Goal: Task Accomplishment & Management: Manage account settings

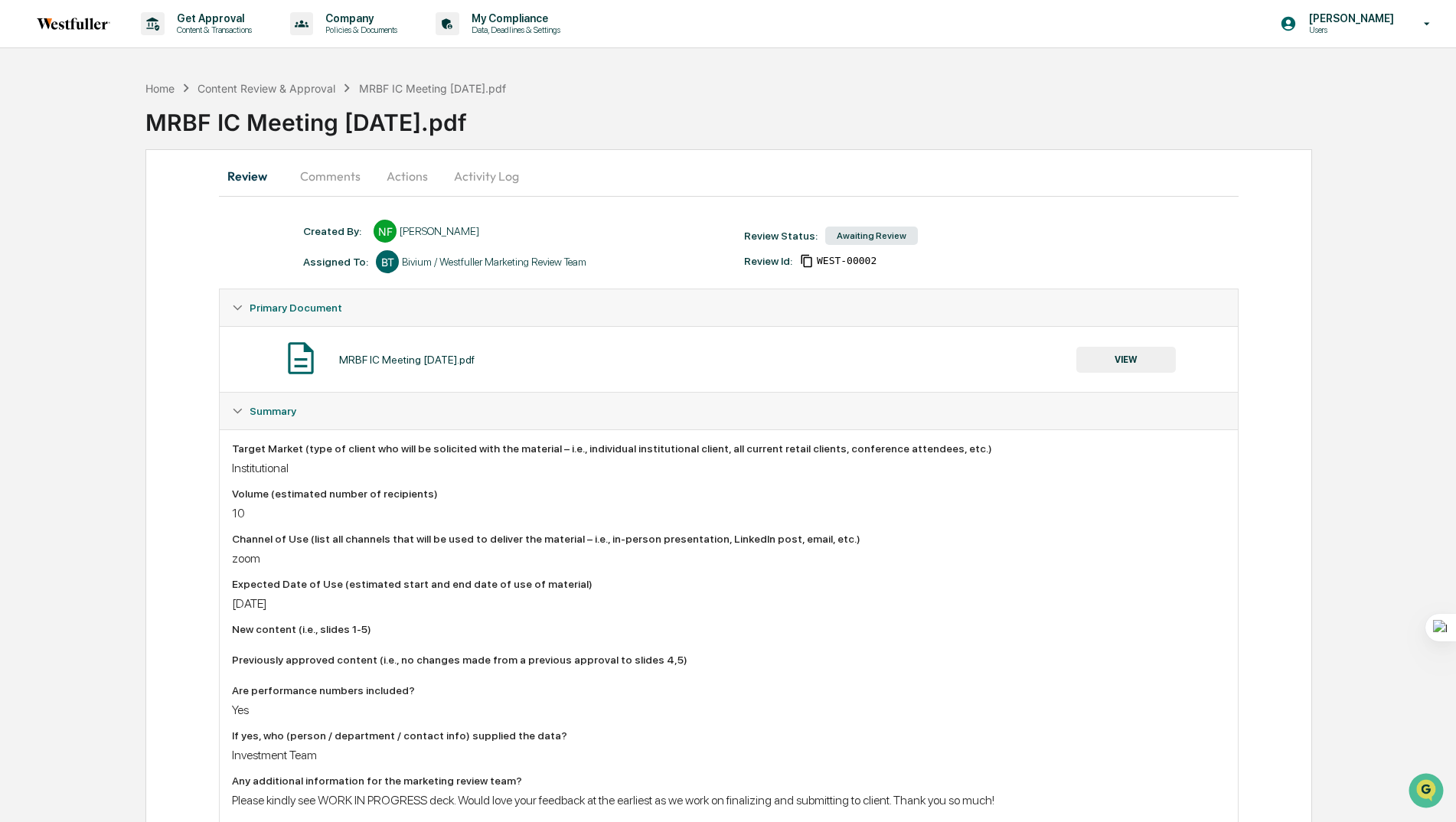
click at [325, 167] on button "Comments" at bounding box center [329, 176] width 85 height 37
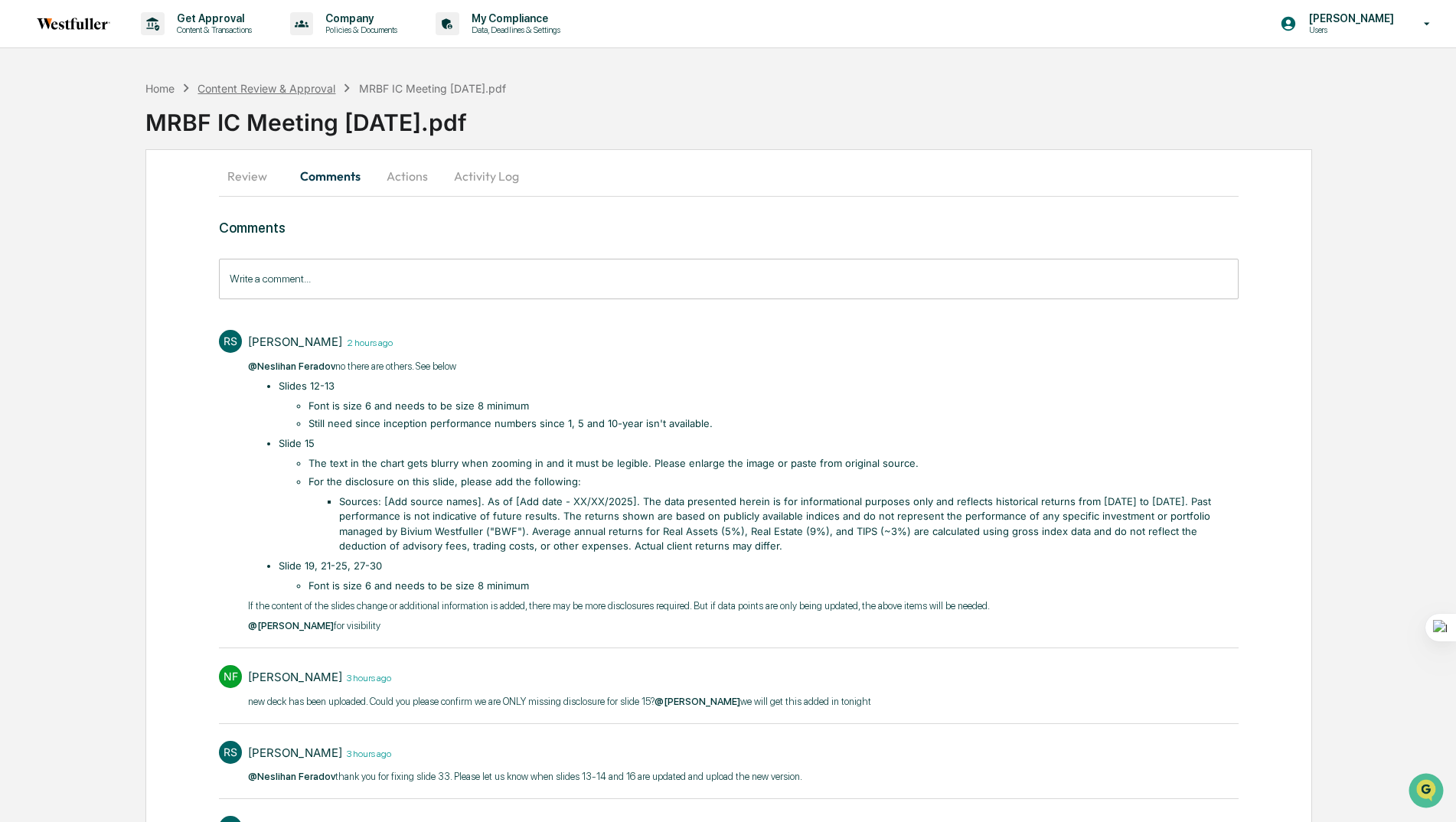
click at [301, 92] on div "Content Review & Approval" at bounding box center [266, 88] width 137 height 13
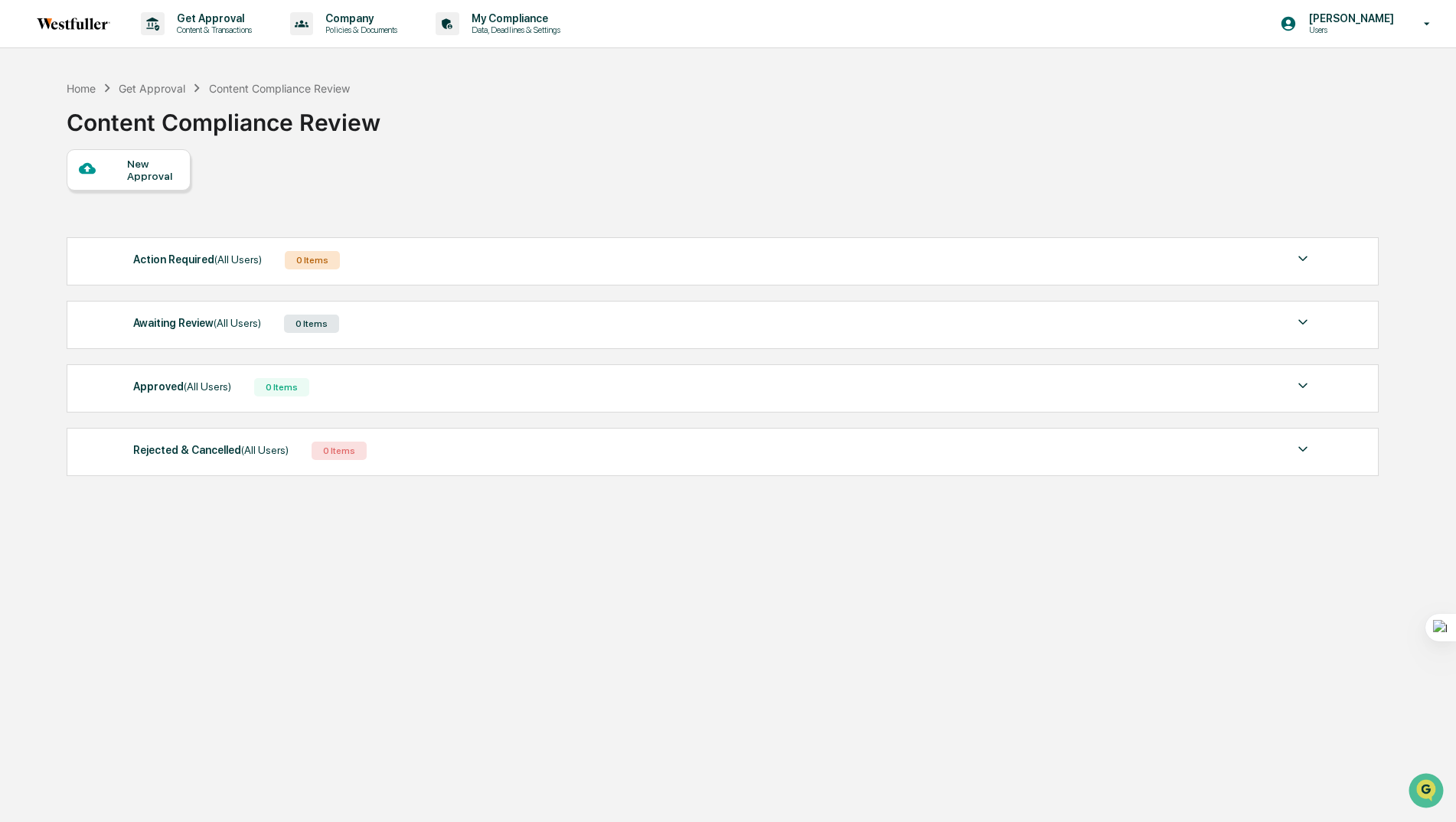
click at [177, 261] on div "Action Required (All Users)" at bounding box center [197, 260] width 129 height 20
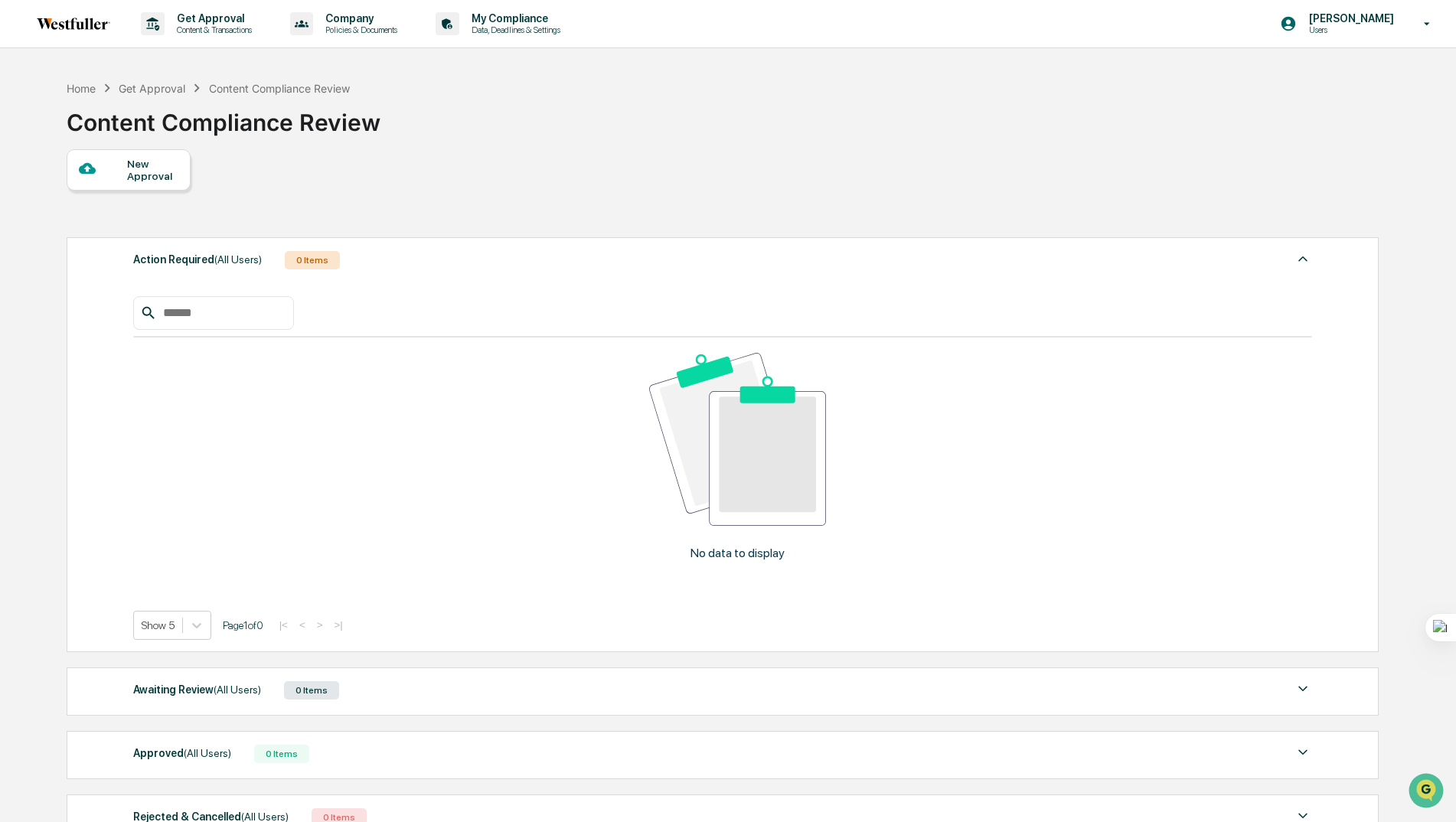
click at [177, 261] on div "Action Required (All Users)" at bounding box center [197, 260] width 129 height 20
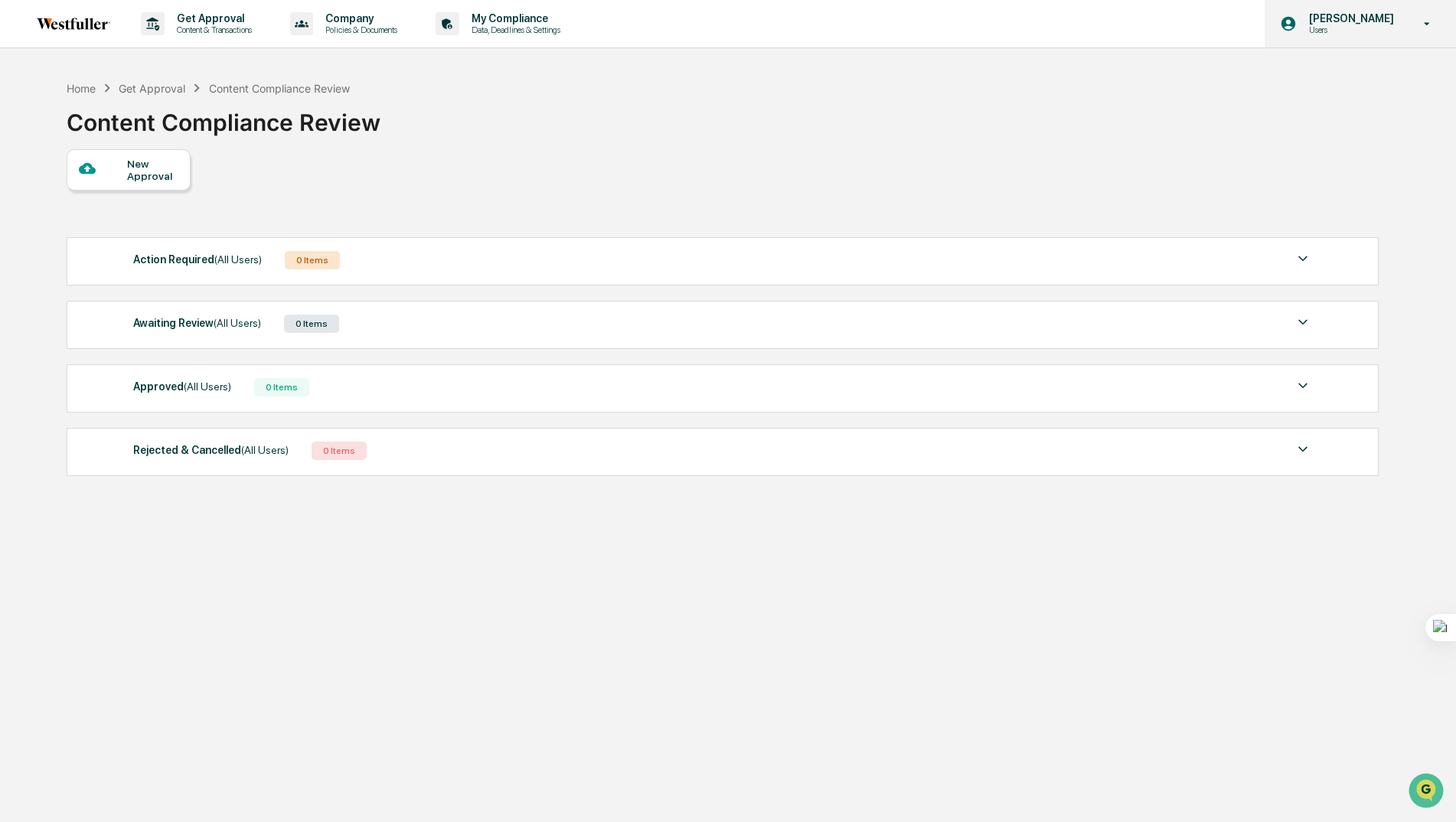
click at [1356, 24] on p "Users" at bounding box center [1349, 29] width 104 height 11
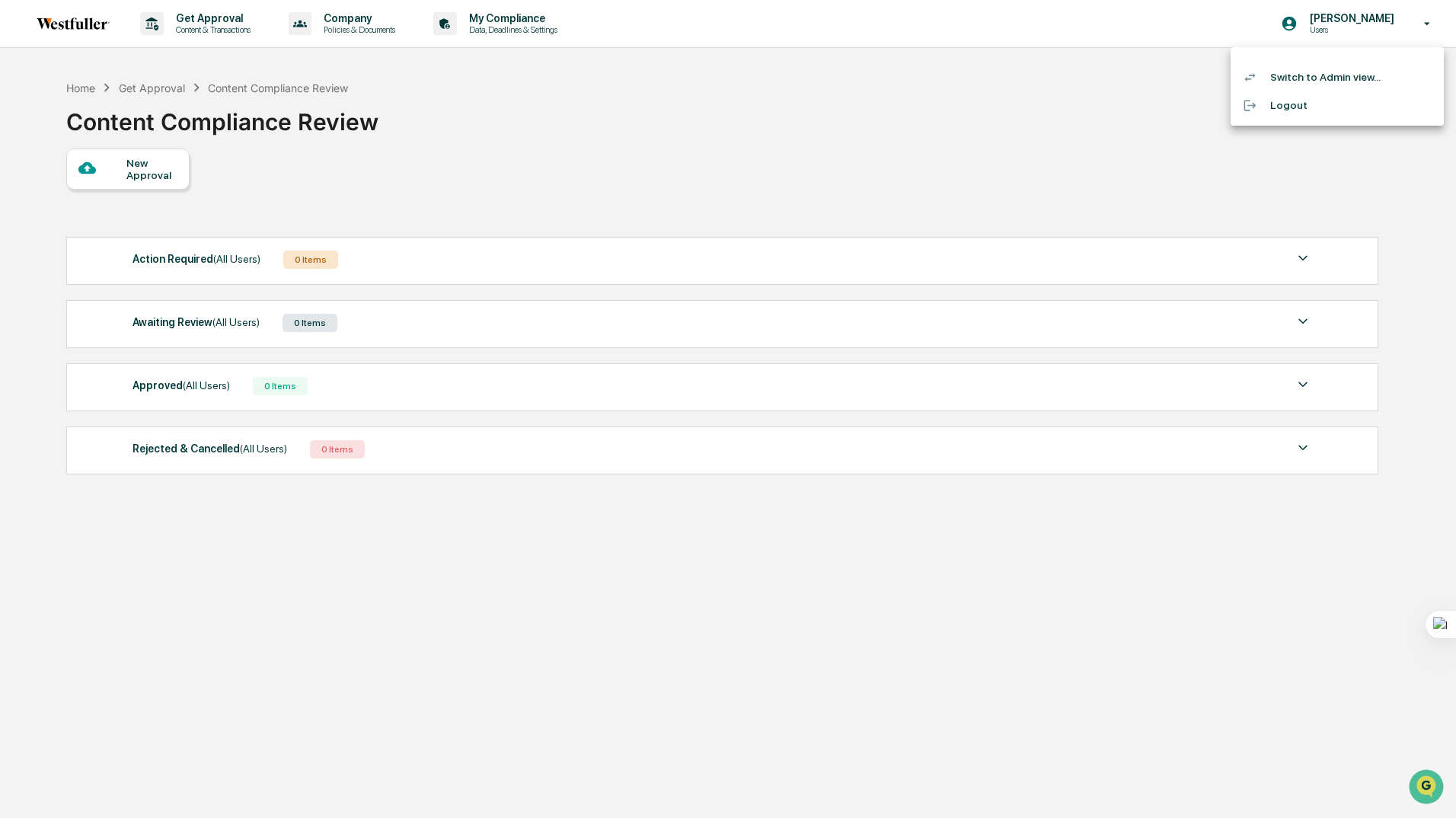
click at [1286, 74] on li "Switch to Admin view..." at bounding box center [1337, 77] width 213 height 28
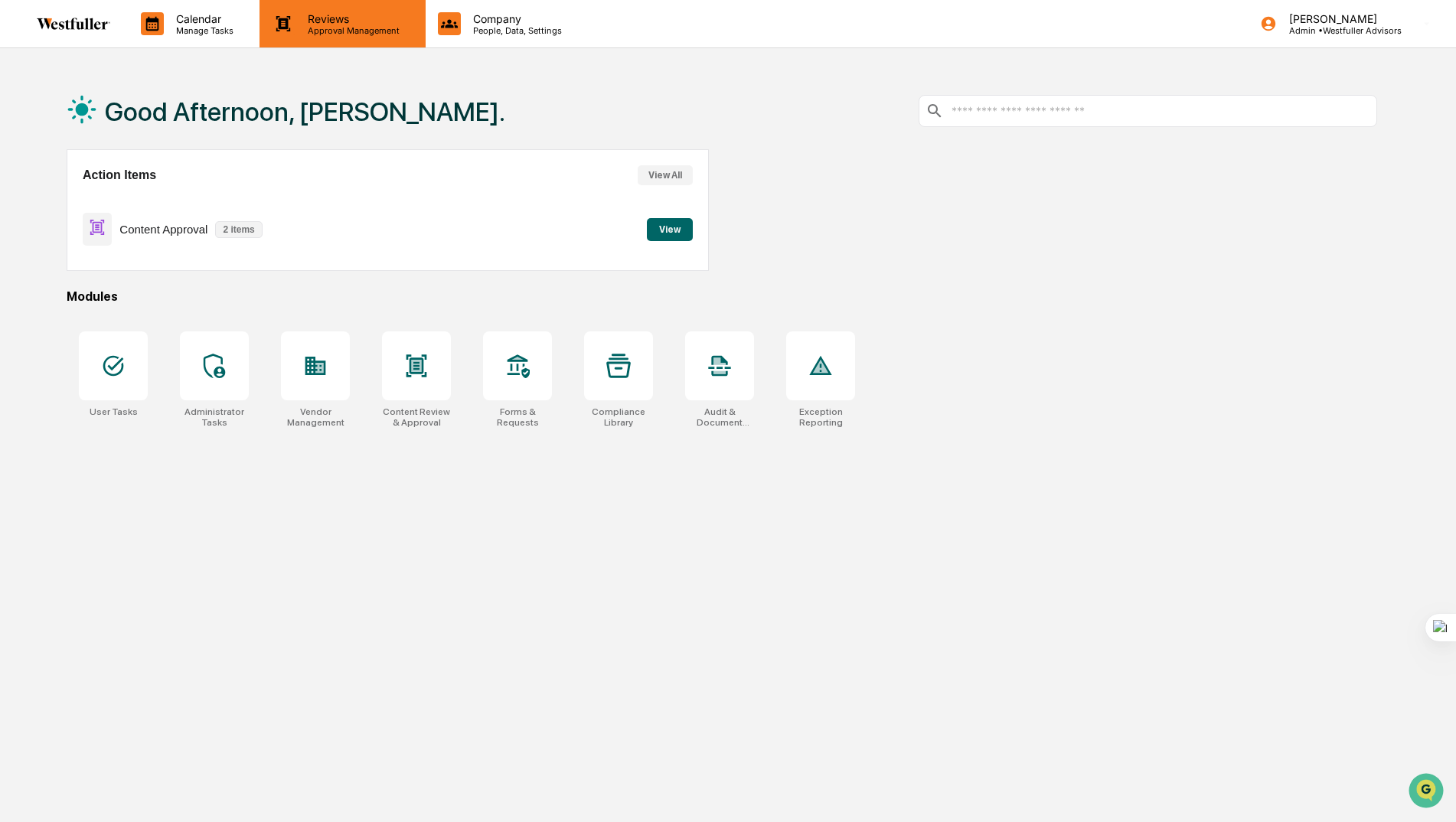
click at [322, 29] on p "Approval Management" at bounding box center [351, 30] width 112 height 11
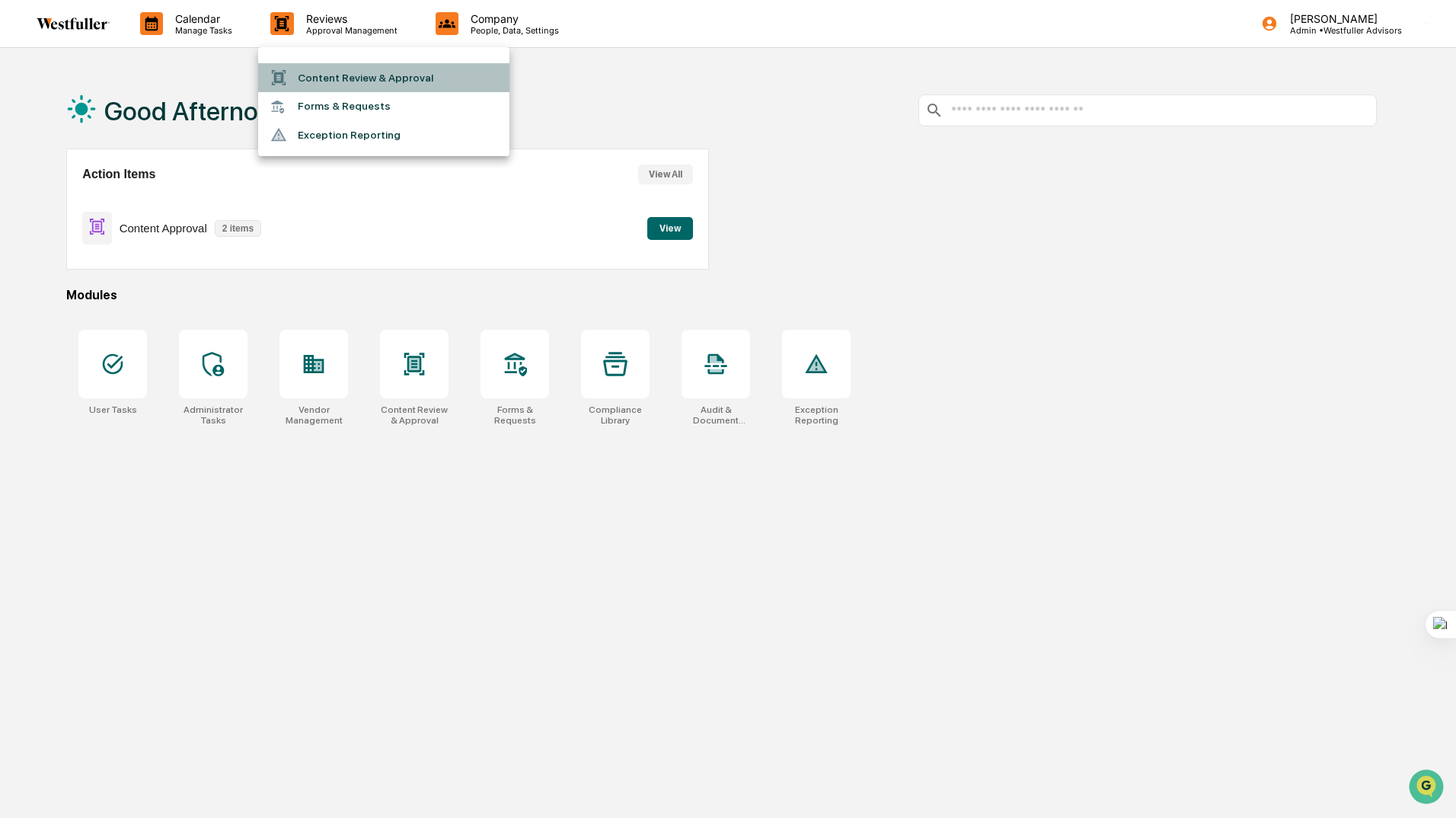
click at [328, 72] on li "Content Review & Approval" at bounding box center [384, 77] width 251 height 29
